Goal: Find specific fact: Find specific fact

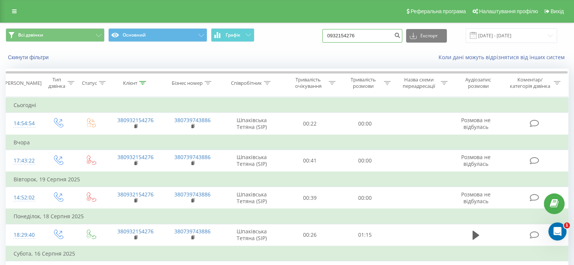
drag, startPoint x: 270, startPoint y: 43, endPoint x: 219, endPoint y: 54, distance: 52.8
click at [219, 53] on div "Всі дзвінки Основний Графік 0932154276 Експорт .csv .xls .xlsx 21.05.2025 - 21.…" at bounding box center [287, 44] width 574 height 43
paste input "0987029110"
type input "0987029110"
click at [401, 33] on icon "submit" at bounding box center [397, 34] width 6 height 5
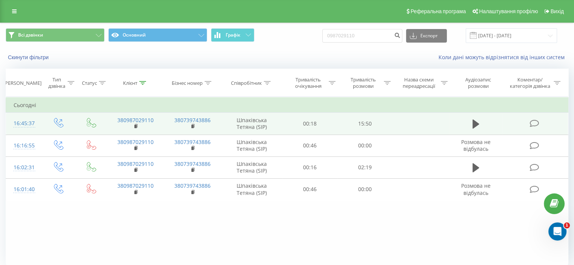
click at [531, 123] on icon at bounding box center [534, 124] width 9 height 8
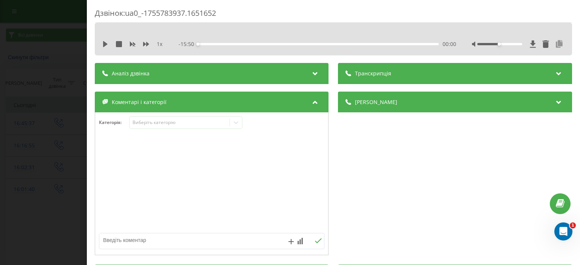
click at [555, 42] on icon at bounding box center [559, 44] width 9 height 8
click at [556, 43] on icon at bounding box center [559, 44] width 9 height 8
